Goal: Task Accomplishment & Management: Use online tool/utility

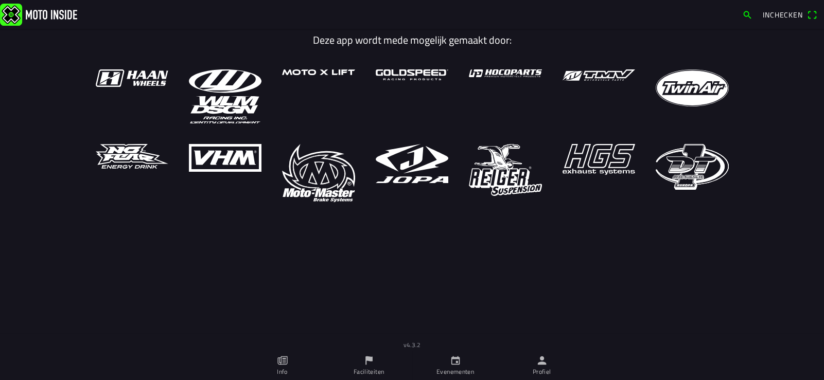
click at [544, 362] on icon "person" at bounding box center [541, 360] width 11 height 11
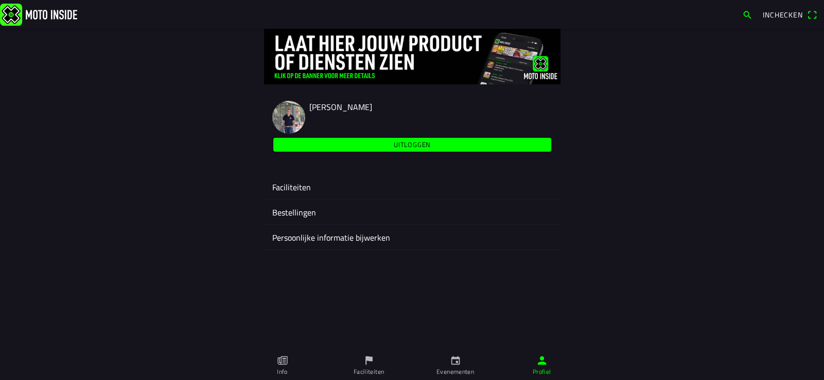
click at [295, 188] on ion-label "Faciliteiten" at bounding box center [412, 187] width 280 height 12
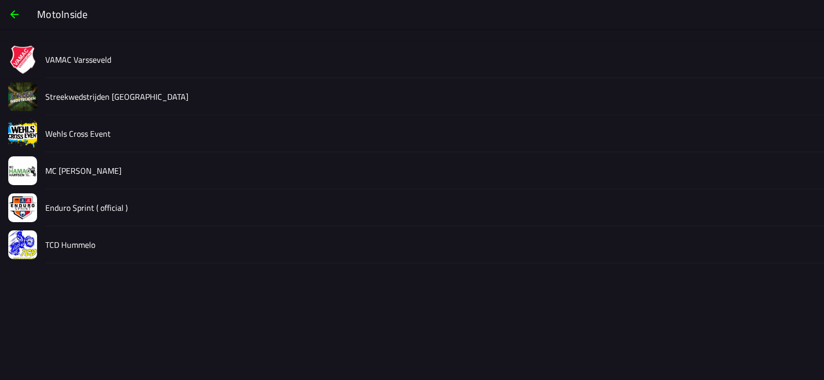
click at [0, 0] on slot "VAMAC Varsseveld" at bounding box center [0, 0] width 0 height 0
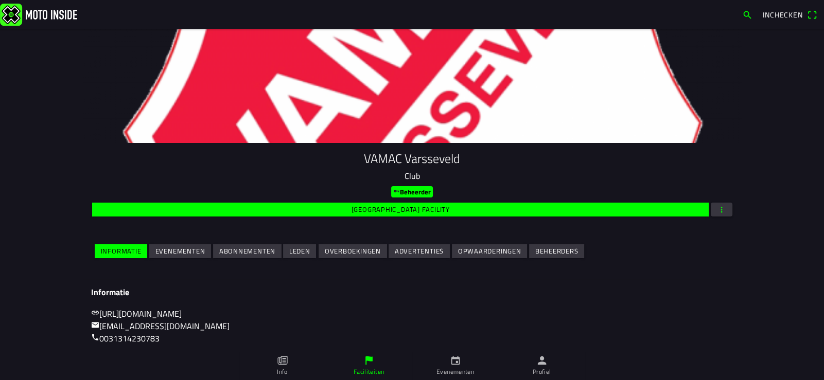
click at [0, 0] on slot "Evenementen" at bounding box center [0, 0] width 0 height 0
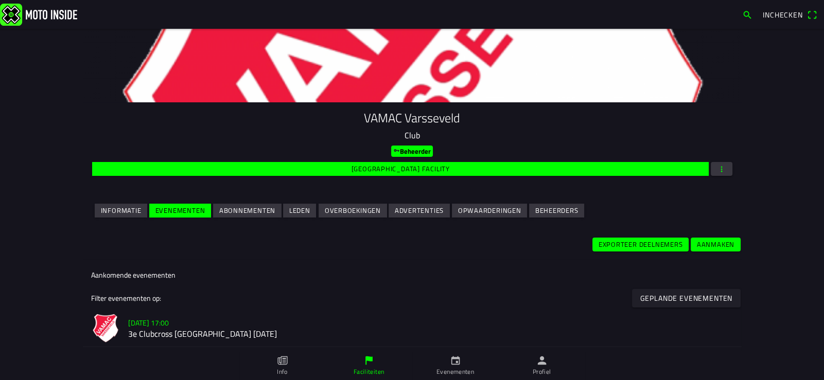
scroll to position [154, 0]
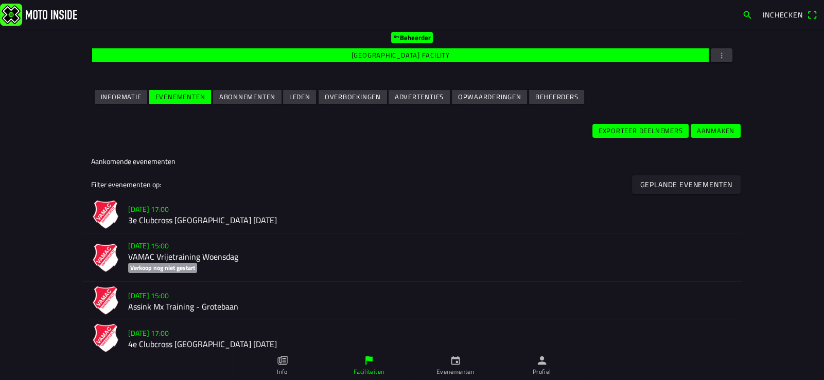
click at [200, 220] on h2 "3e Clubcross [GEOGRAPHIC_DATA] [DATE]" at bounding box center [430, 221] width 605 height 10
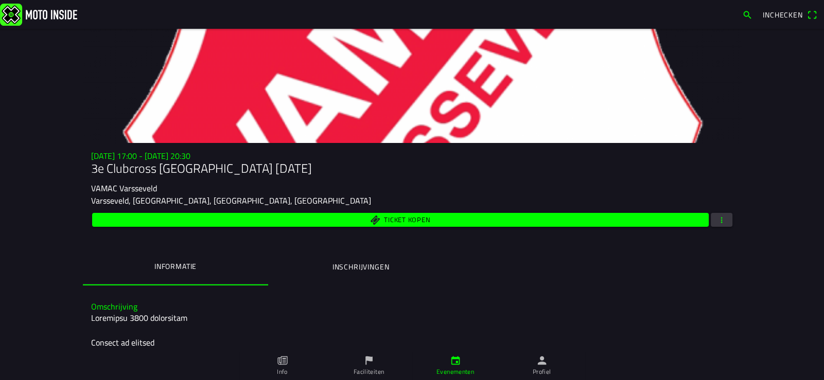
click at [718, 219] on span "button" at bounding box center [721, 220] width 9 height 14
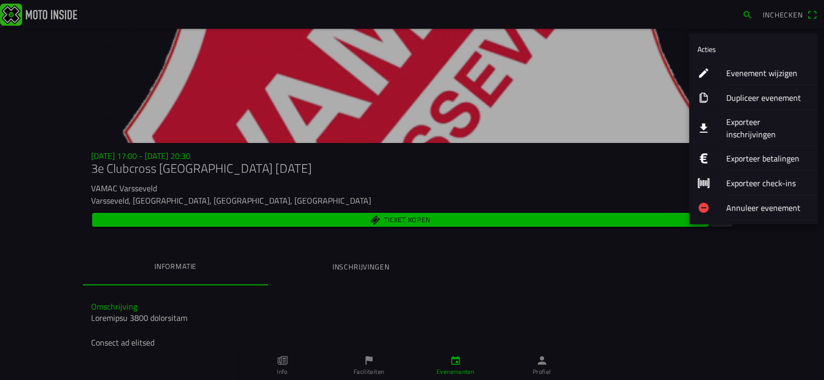
click at [754, 121] on ion-label "Exporteer inschrijvingen" at bounding box center [767, 128] width 83 height 25
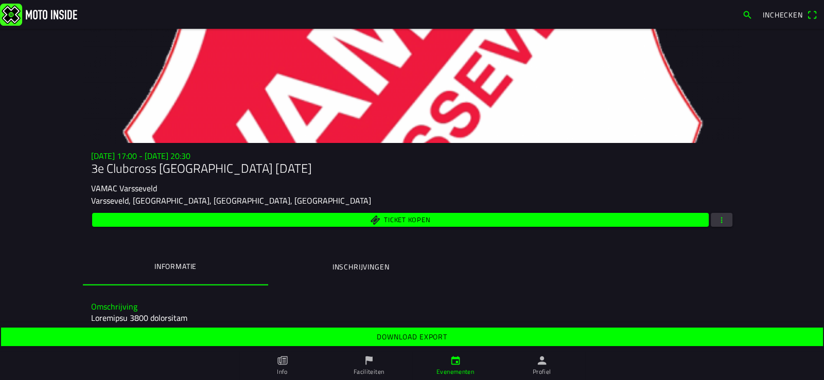
click at [0, 0] on slot "Download export" at bounding box center [0, 0] width 0 height 0
